Goal: Find specific page/section: Find specific page/section

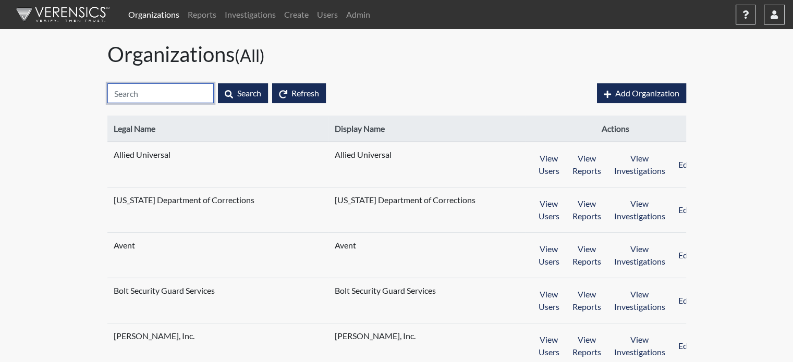
click at [137, 89] on input "text" at bounding box center [160, 93] width 106 height 20
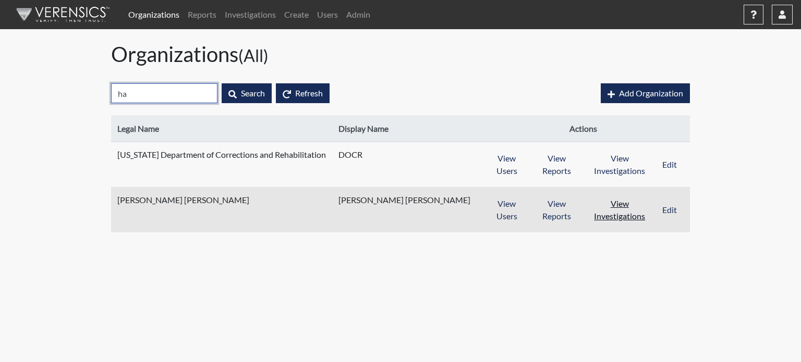
type input "ha"
click at [624, 208] on button "View Investigations" at bounding box center [619, 210] width 72 height 32
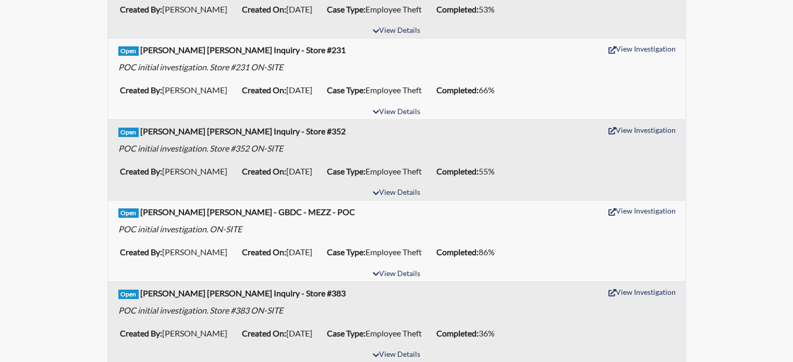
scroll to position [187, 0]
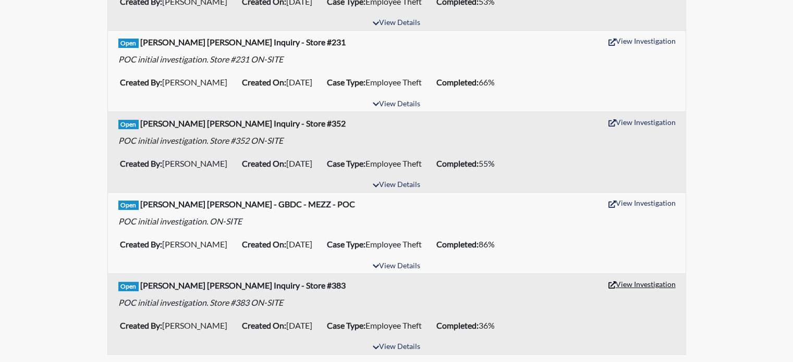
click at [647, 285] on button "View Investigation" at bounding box center [642, 284] width 77 height 16
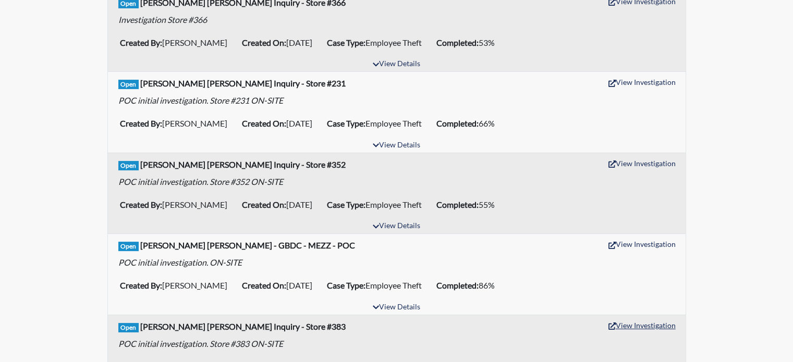
scroll to position [83, 0]
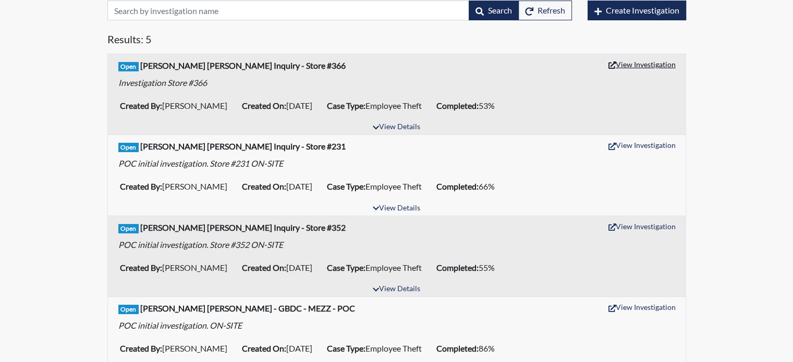
click at [631, 68] on button "View Investigation" at bounding box center [642, 64] width 77 height 16
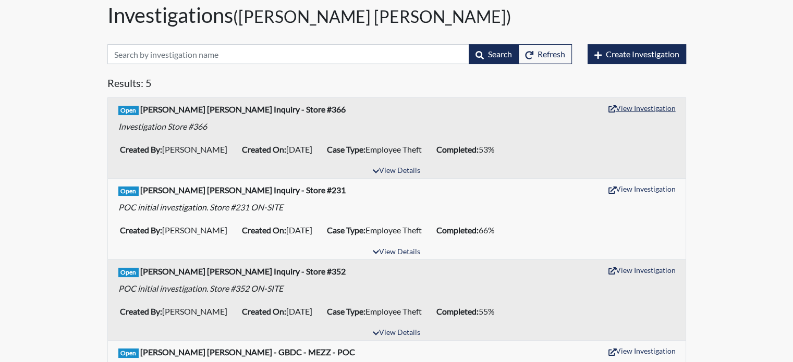
scroll to position [0, 0]
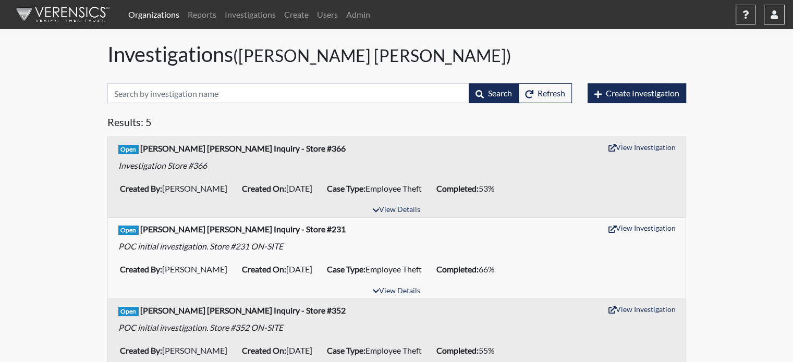
click at [163, 18] on link "Organizations" at bounding box center [153, 14] width 59 height 21
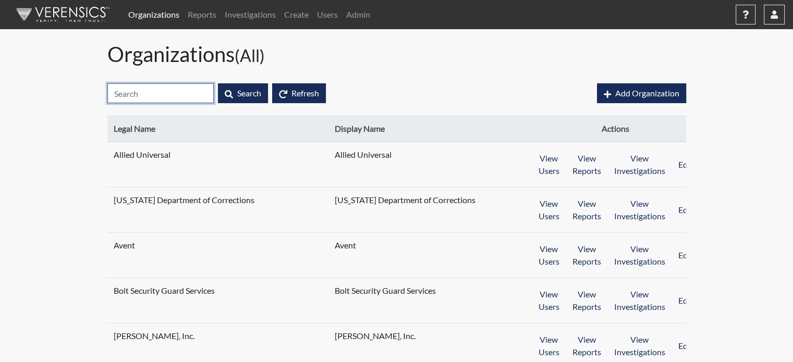
click at [169, 95] on input "text" at bounding box center [160, 93] width 106 height 20
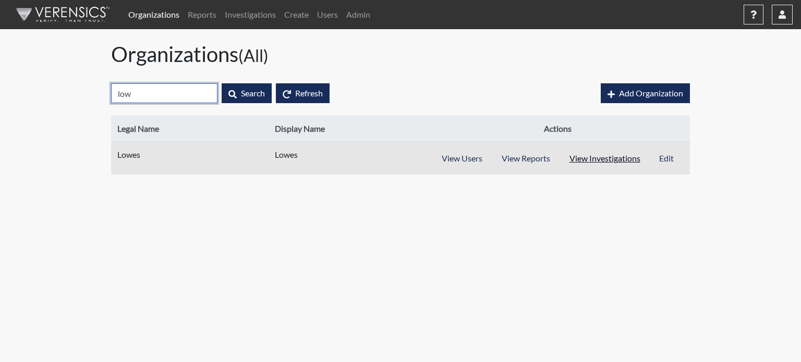
type input "low"
click at [579, 165] on button "View Investigations" at bounding box center [604, 159] width 91 height 20
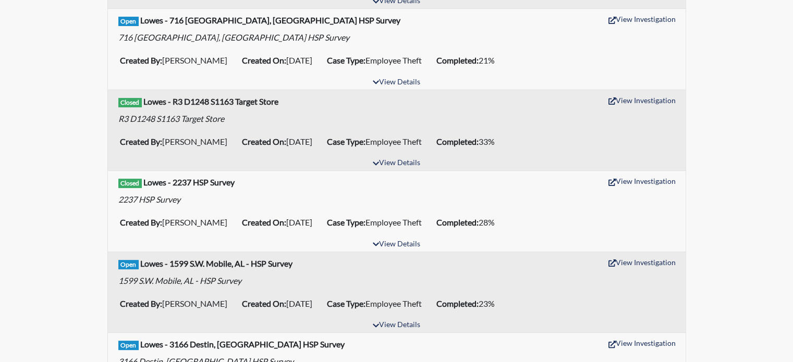
scroll to position [261, 0]
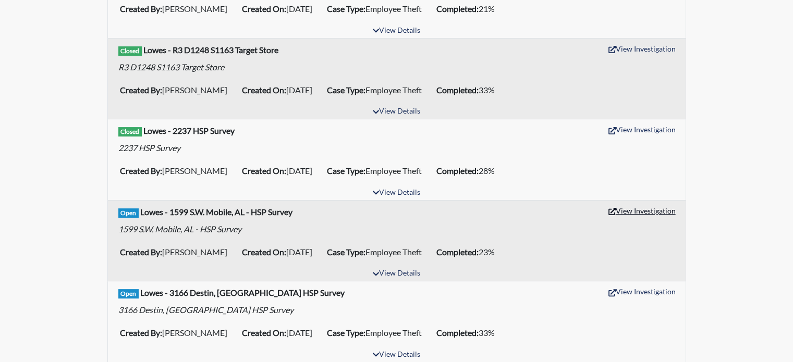
click at [653, 208] on button "View Investigation" at bounding box center [642, 211] width 77 height 16
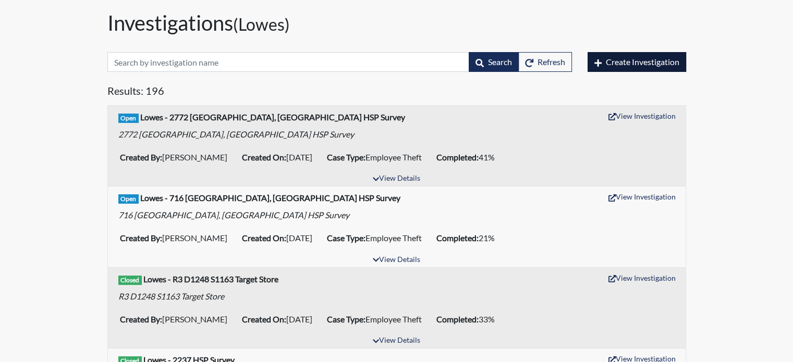
scroll to position [52, 0]
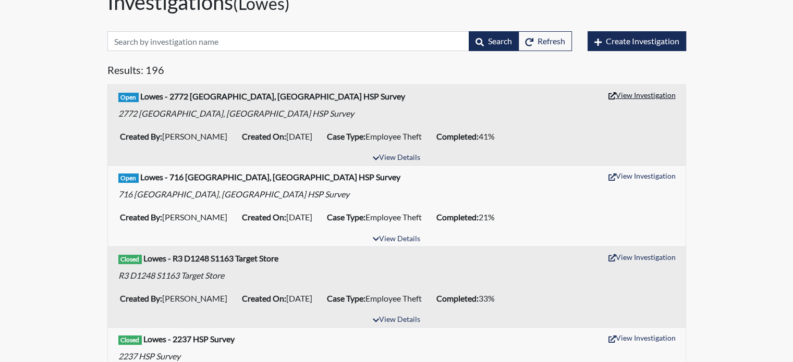
click at [631, 91] on button "View Investigation" at bounding box center [642, 95] width 77 height 16
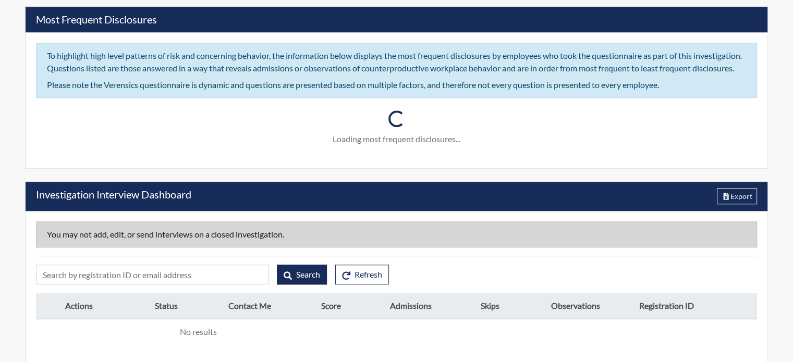
scroll to position [832, 0]
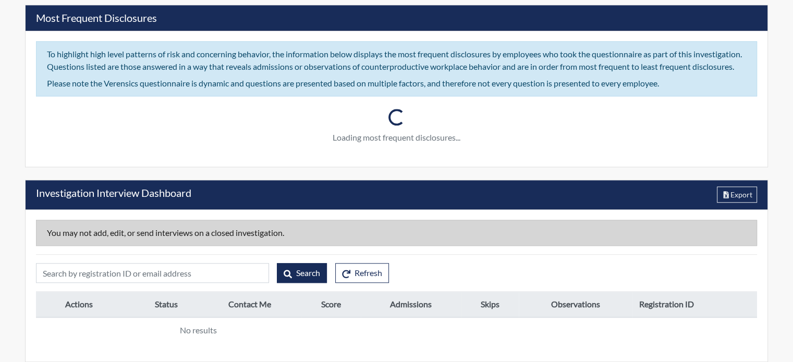
type input "Harris Teeter Inquiry - Store #383"
type input "Cristina Balanoiu"
type input "Mar 17, 2025"
type input "Employee Theft"
type input "[GEOGRAPHIC_DATA]"
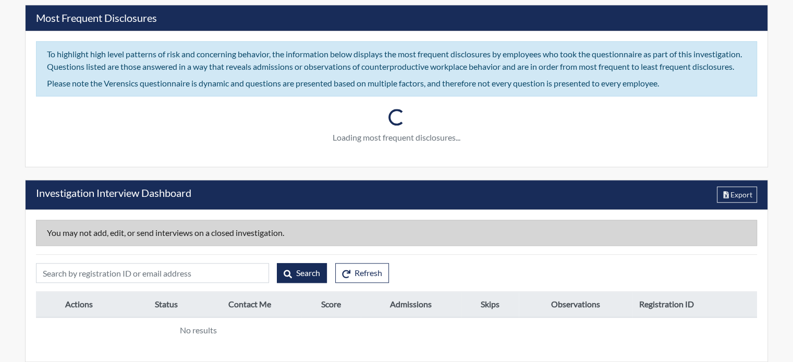
type input "Virginia"
type input "Store #383"
type input "Human Resources"
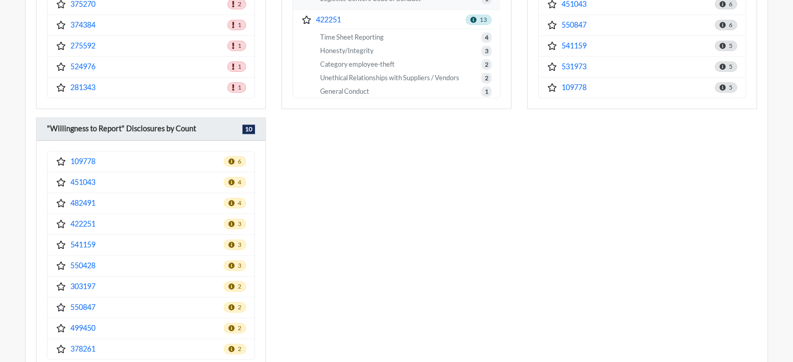
scroll to position [1401, 0]
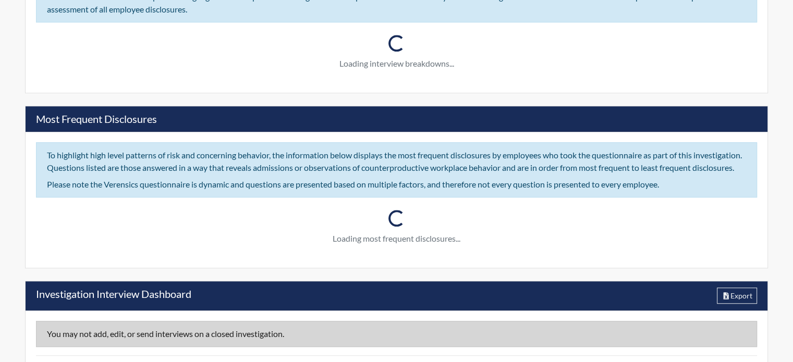
scroll to position [730, 0]
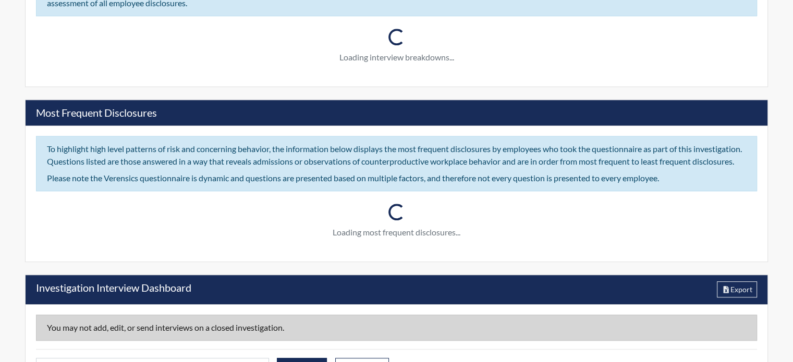
type input "Harris Teeter Inquiry - Store #366"
type input "[PERSON_NAME]"
type input "[DATE]"
type input "Employee Theft"
type input "United States"
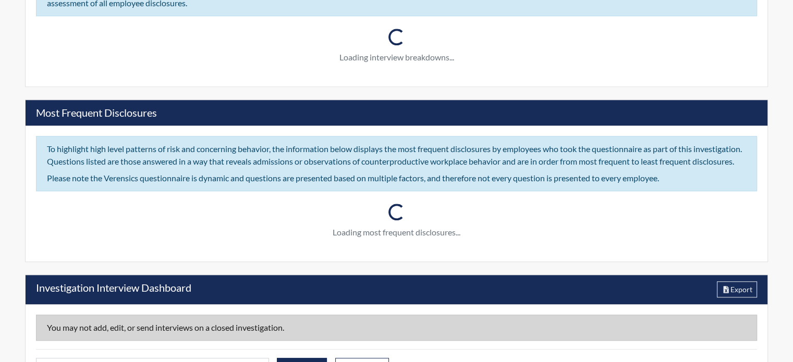
type input "[US_STATE]"
type input "Store #366"
type input "Human Resources"
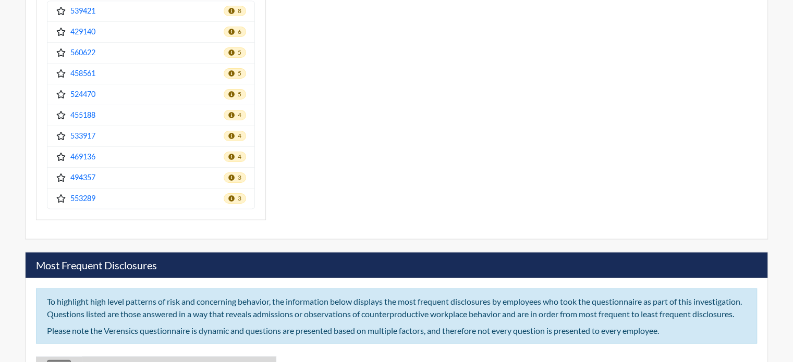
scroll to position [1732, 0]
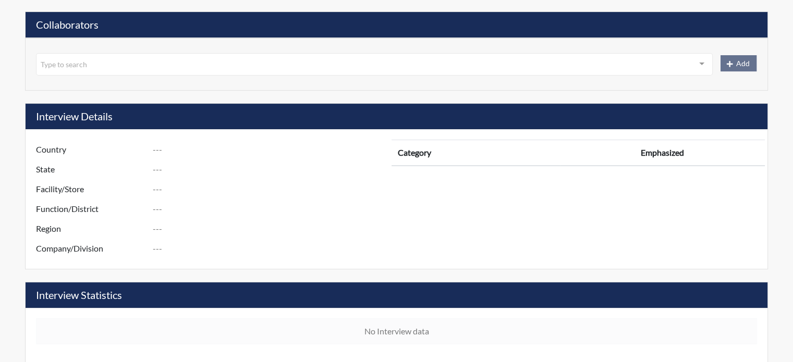
type input "R3 D864 S1599 S.W. Mobile, AL - HSP Survey"
type input "Tony Caldwell"
type input "Aug 12, 2025"
type input "Employee Theft"
type input "United States"
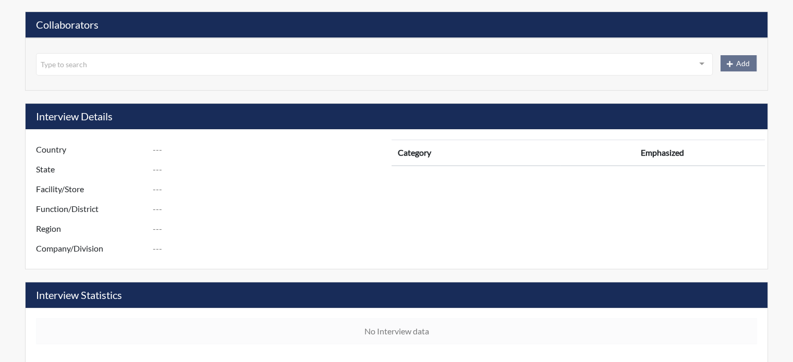
type input "Alabama"
type input "1599 S.W. MOBILE AL"
type input "864"
type input "3"
type input "South"
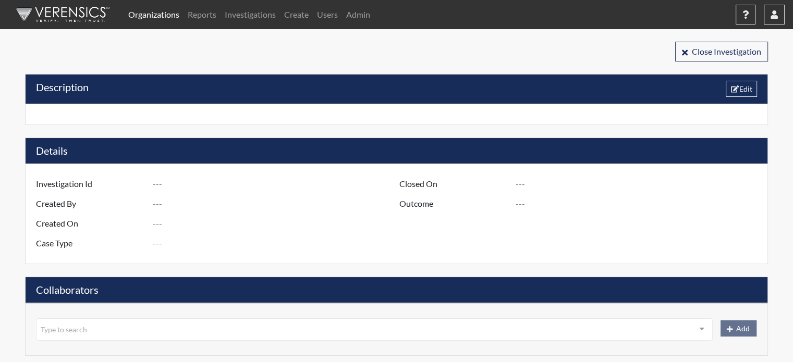
type input "R3 D1275 S2772 [GEOGRAPHIC_DATA], [GEOGRAPHIC_DATA] - HSP Survey"
type input "[PERSON_NAME]"
type input "[DATE]"
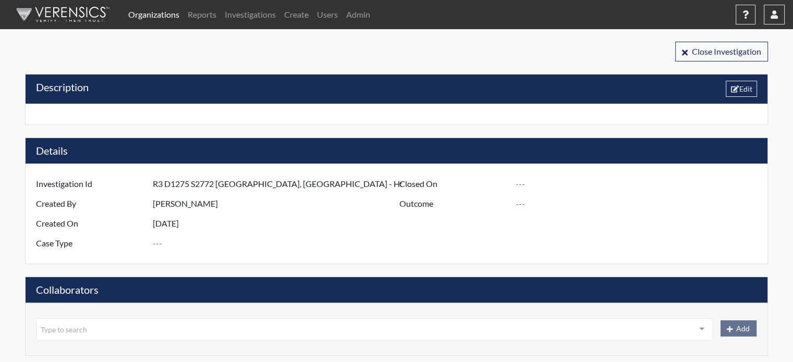
type input "Employee Theft"
type input "[GEOGRAPHIC_DATA]"
type input "[US_STATE]"
type input "2772 [PERSON_NAME] GA"
type input "1275"
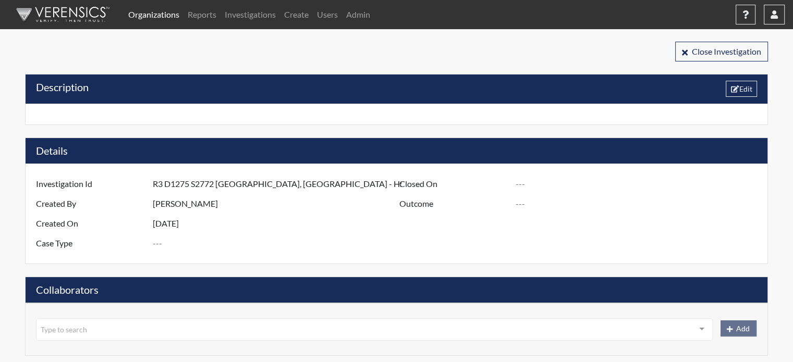
type input "3"
type input "South"
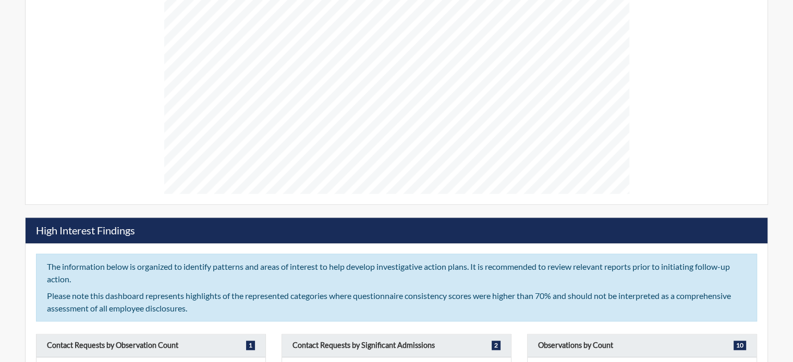
scroll to position [678, 0]
